Goal: Transaction & Acquisition: Purchase product/service

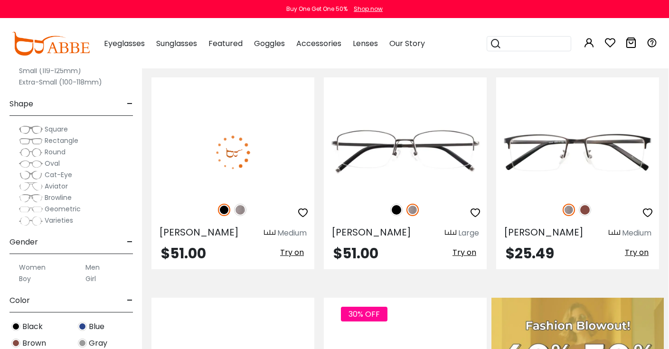
scroll to position [203, 0]
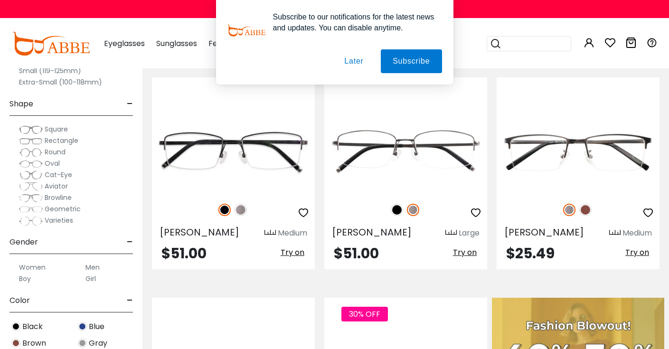
click at [0, 0] on button "Later" at bounding box center [0, 0] width 0 height 0
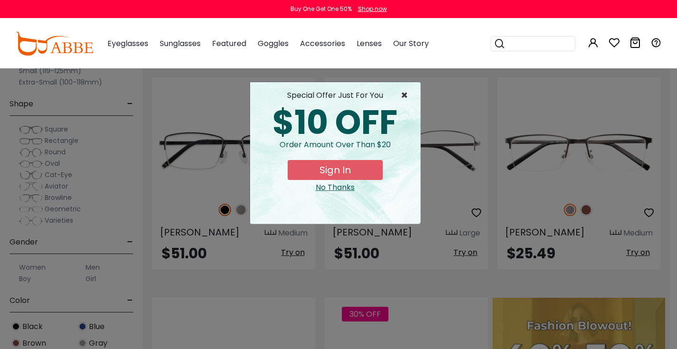
click at [406, 94] on span "×" at bounding box center [407, 95] width 12 height 11
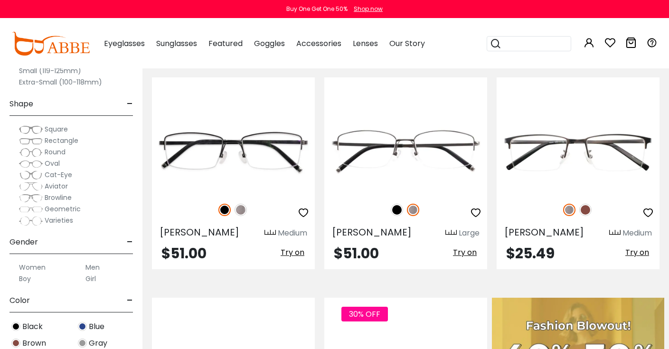
click at [58, 141] on span "Rectangle" at bounding box center [62, 141] width 34 height 10
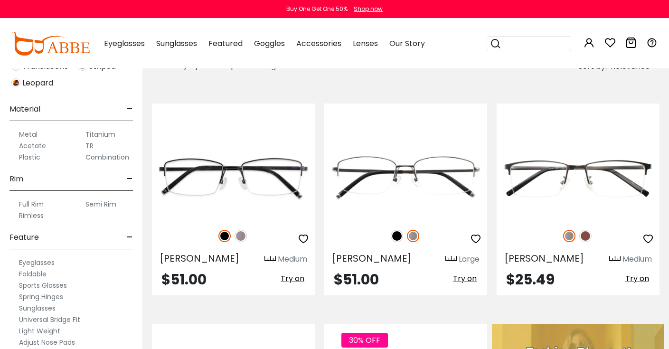
scroll to position [501, 0]
click at [103, 204] on label "Semi Rim" at bounding box center [101, 204] width 31 height 11
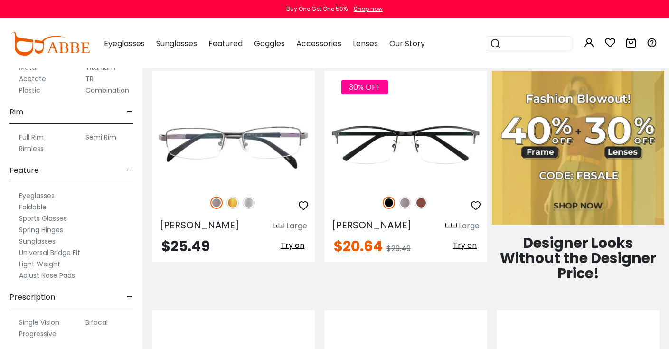
scroll to position [499, 0]
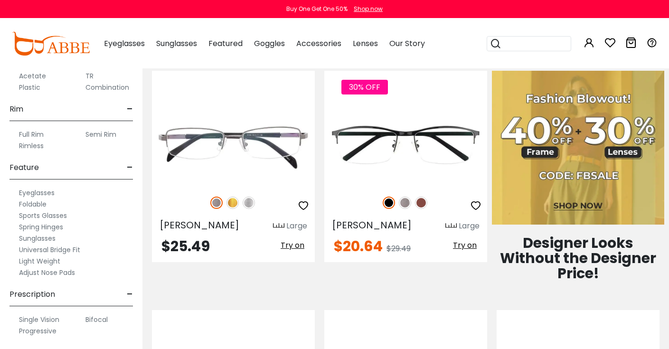
click at [43, 331] on label "Progressive" at bounding box center [38, 330] width 38 height 11
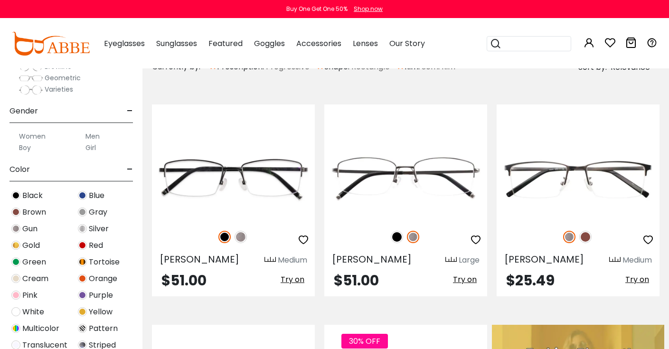
scroll to position [228, 0]
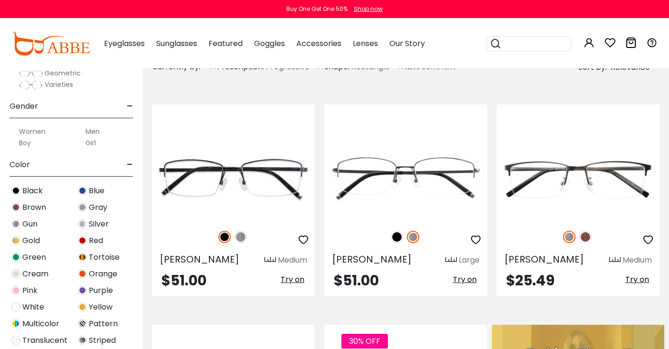
click at [33, 132] on label "Women" at bounding box center [32, 131] width 27 height 11
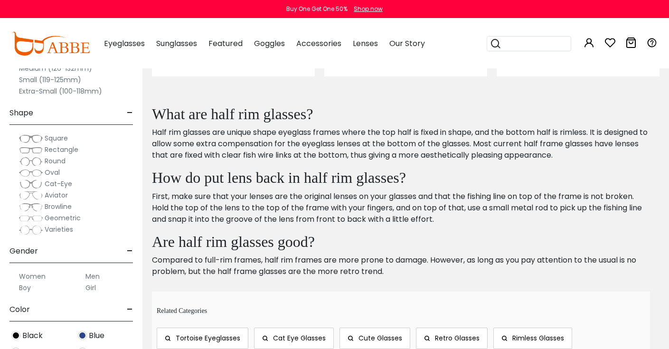
scroll to position [1077, 0]
